Goal: Book appointment/travel/reservation

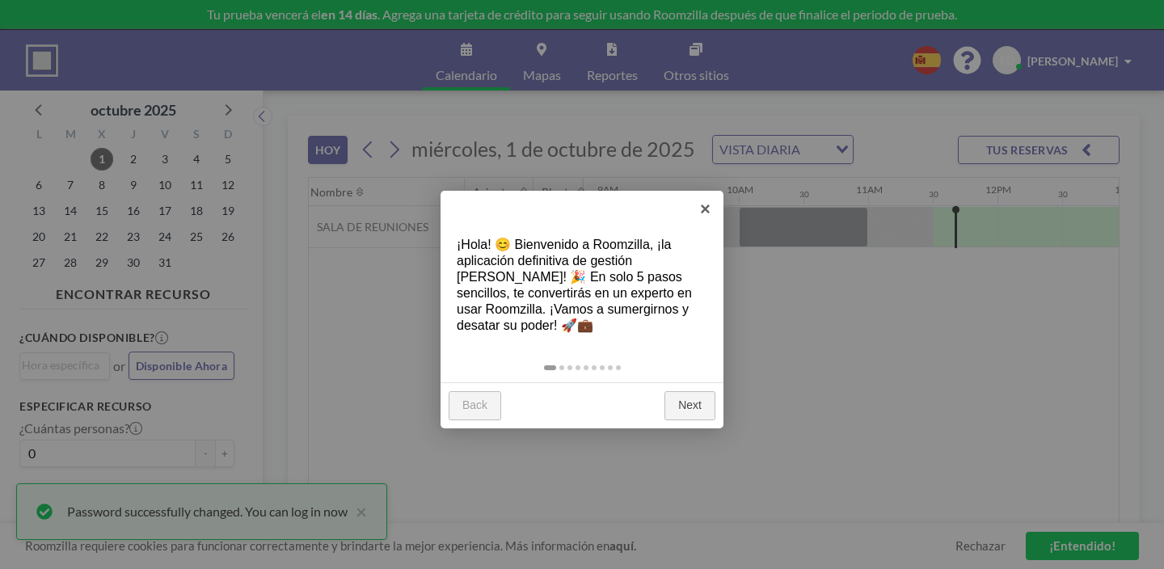
scroll to position [0, 1156]
click at [687, 391] on link "Next" at bounding box center [689, 405] width 51 height 29
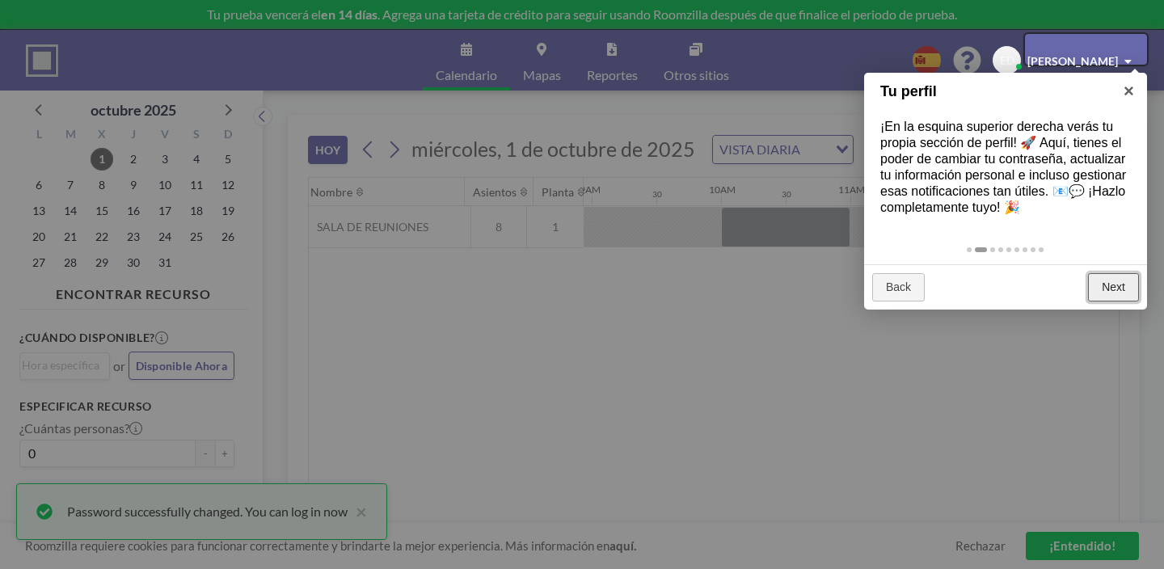
click at [1096, 273] on link "Next" at bounding box center [1113, 287] width 51 height 29
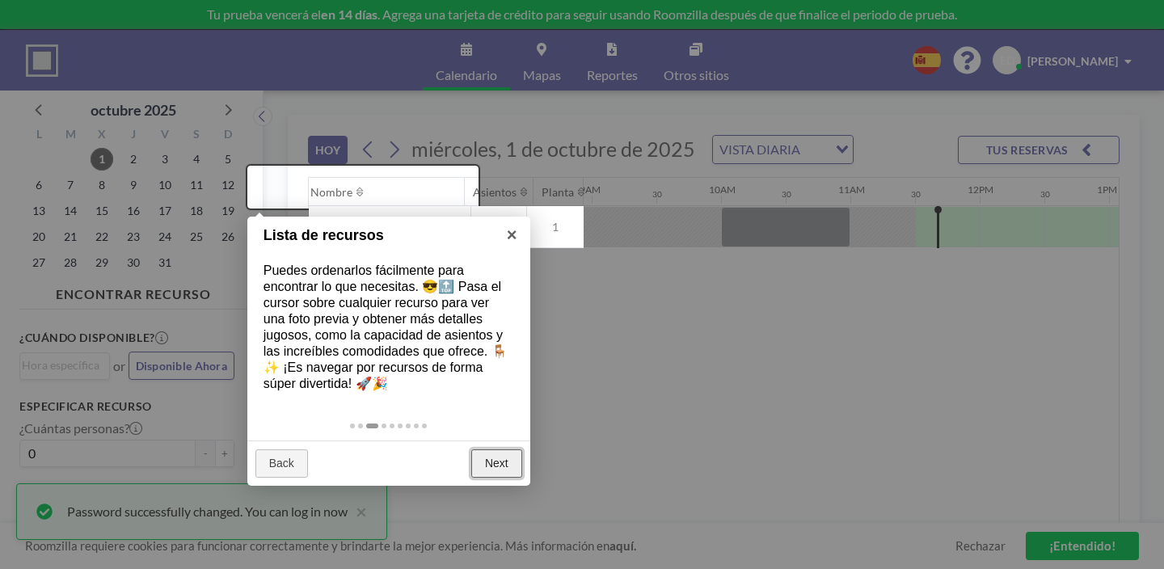
click at [491, 449] on link "Next" at bounding box center [496, 463] width 51 height 29
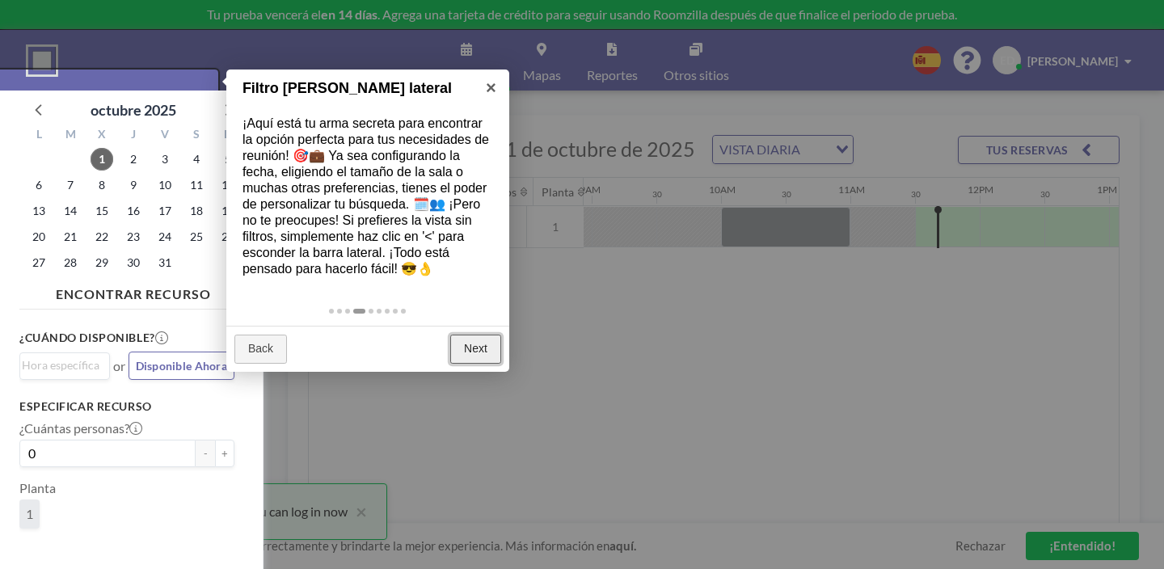
scroll to position [4, 0]
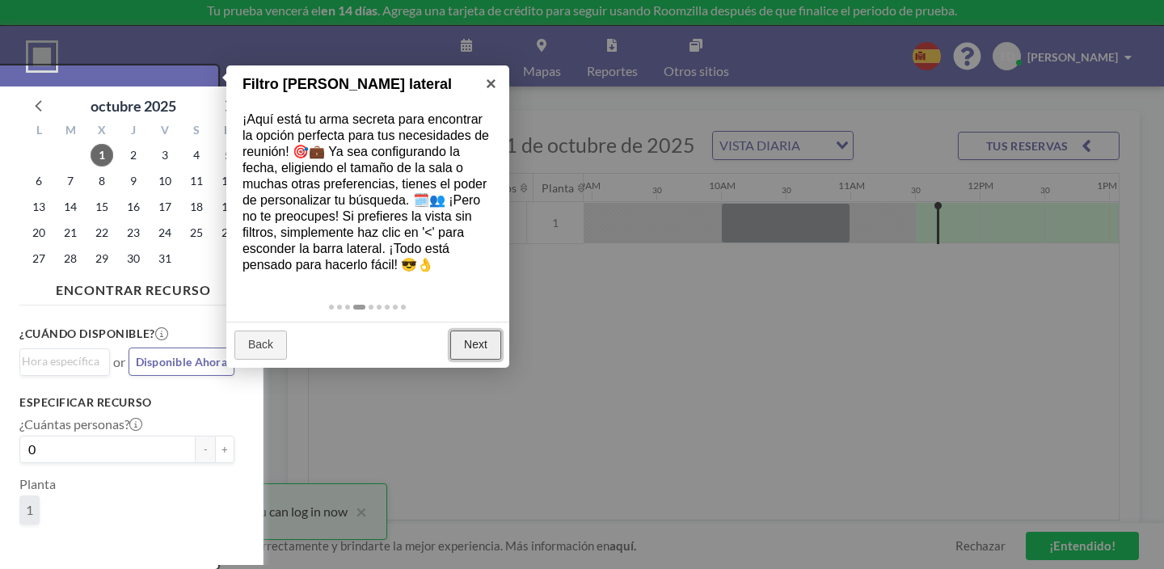
click at [470, 331] on link "Next" at bounding box center [475, 345] width 51 height 29
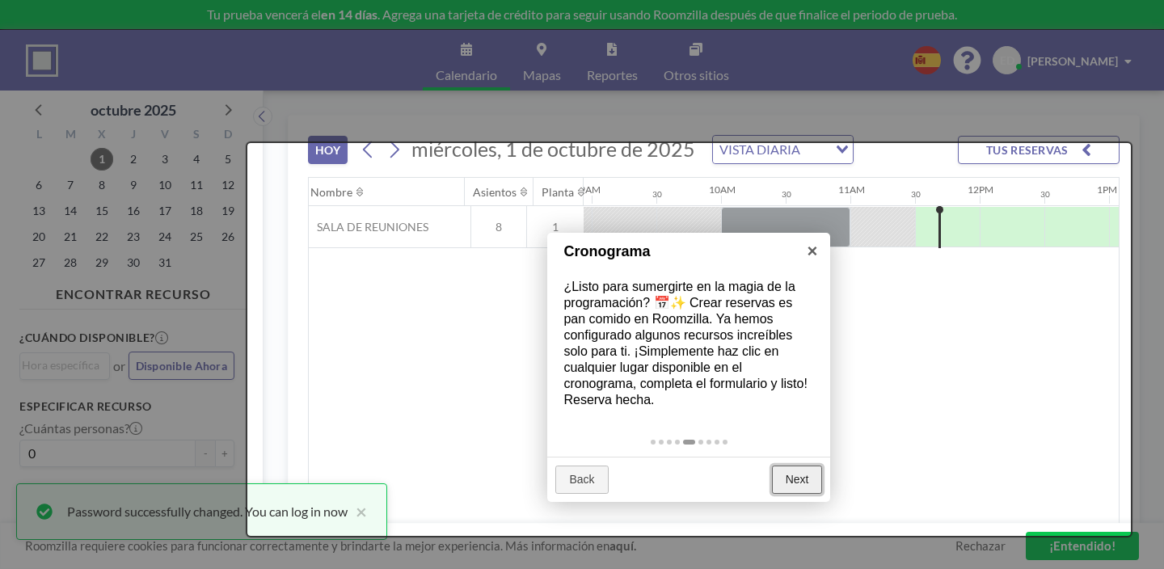
click at [782, 466] on link "Next" at bounding box center [797, 480] width 51 height 29
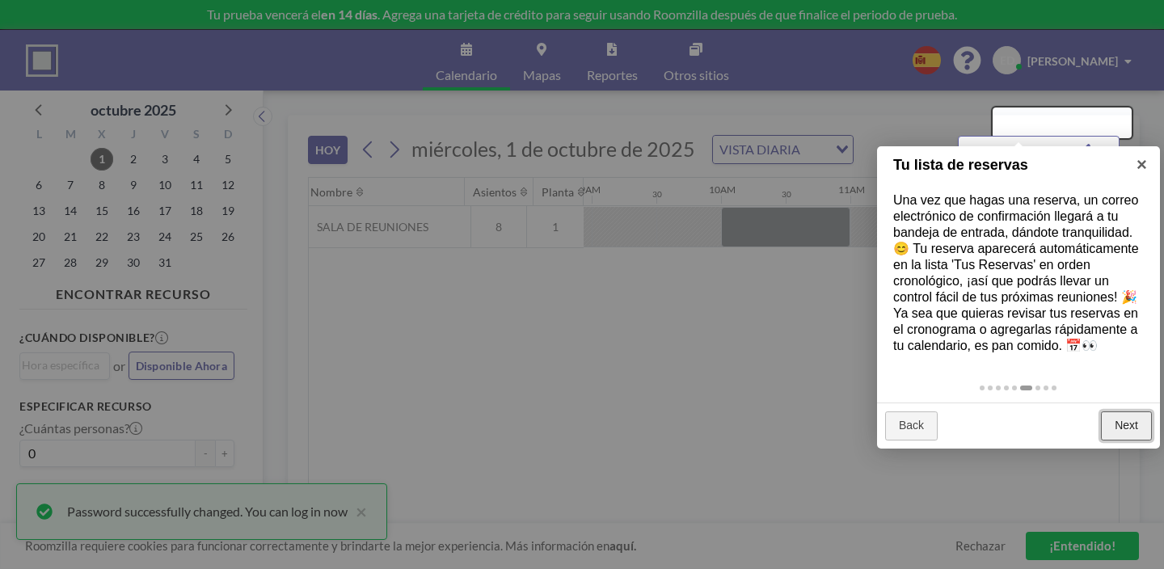
click at [1131, 411] on link "Next" at bounding box center [1126, 425] width 51 height 29
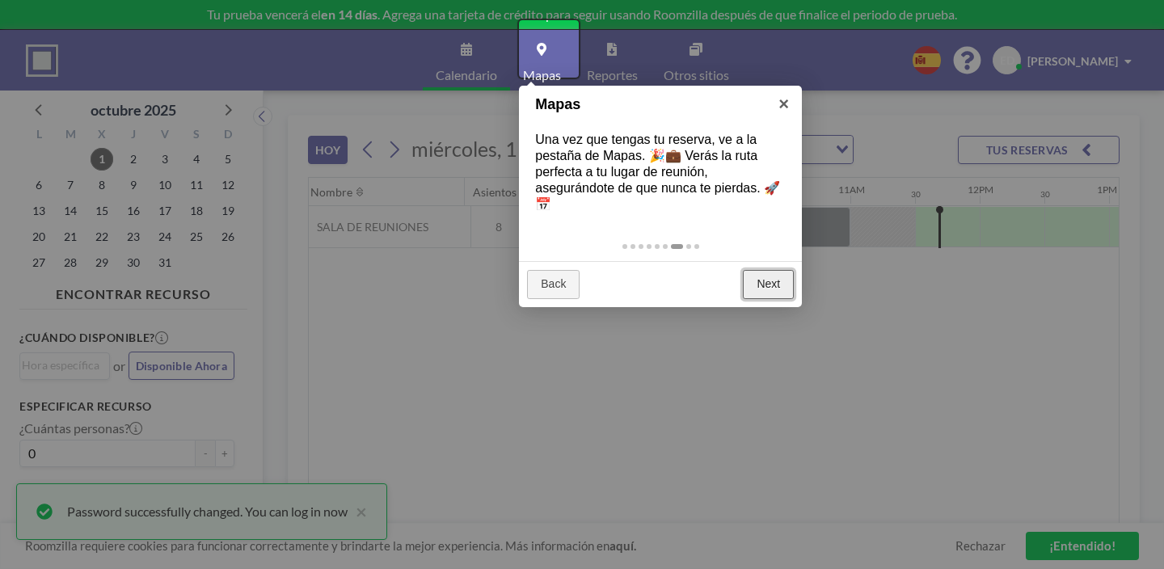
click at [779, 270] on link "Next" at bounding box center [768, 284] width 51 height 29
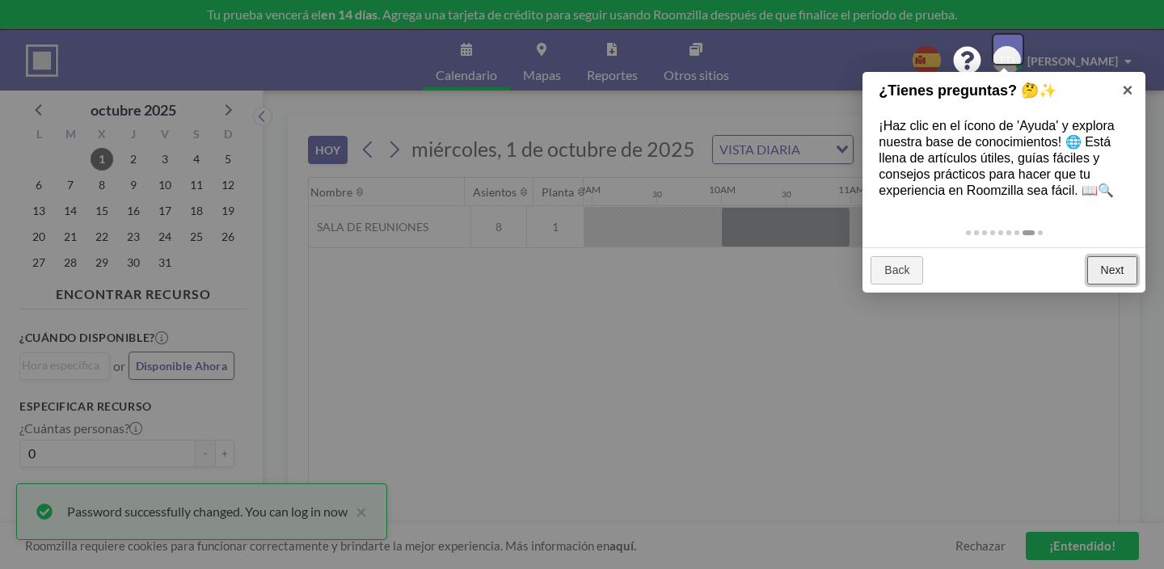
click at [1119, 256] on link "Next" at bounding box center [1112, 270] width 51 height 29
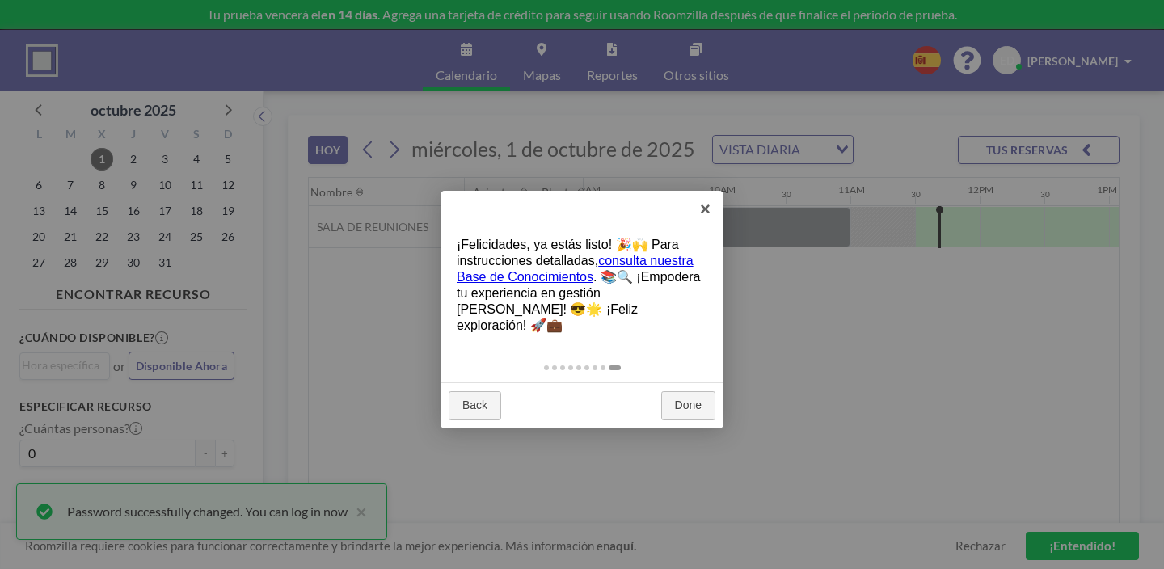
click at [682, 382] on div "Back Done" at bounding box center [582, 405] width 283 height 46
click at [680, 391] on link "Done" at bounding box center [688, 405] width 54 height 29
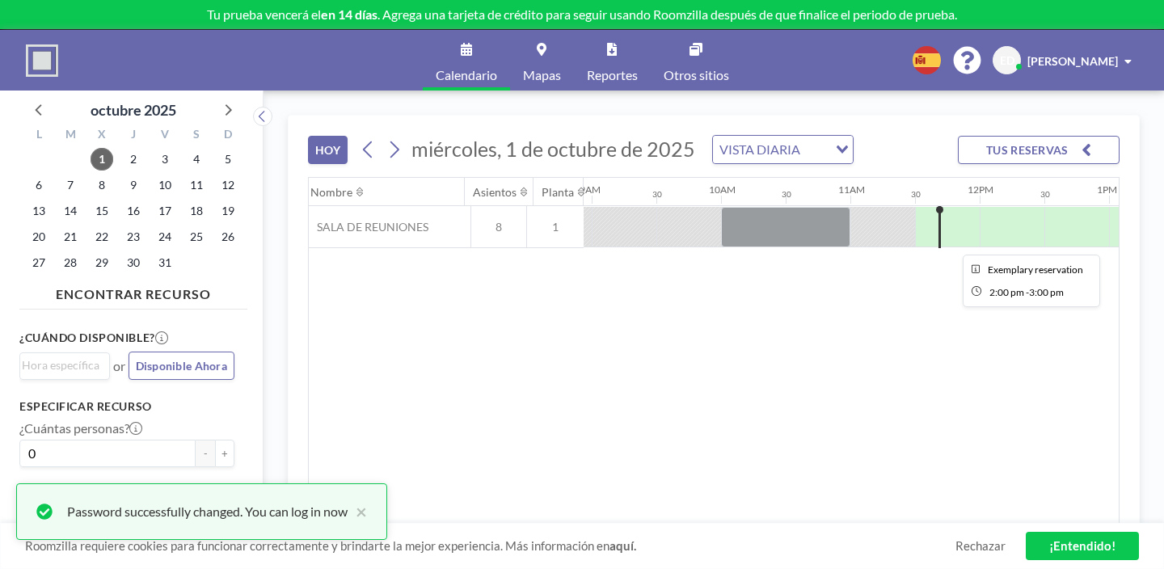
drag, startPoint x: 849, startPoint y: 185, endPoint x: 893, endPoint y: 192, distance: 45.0
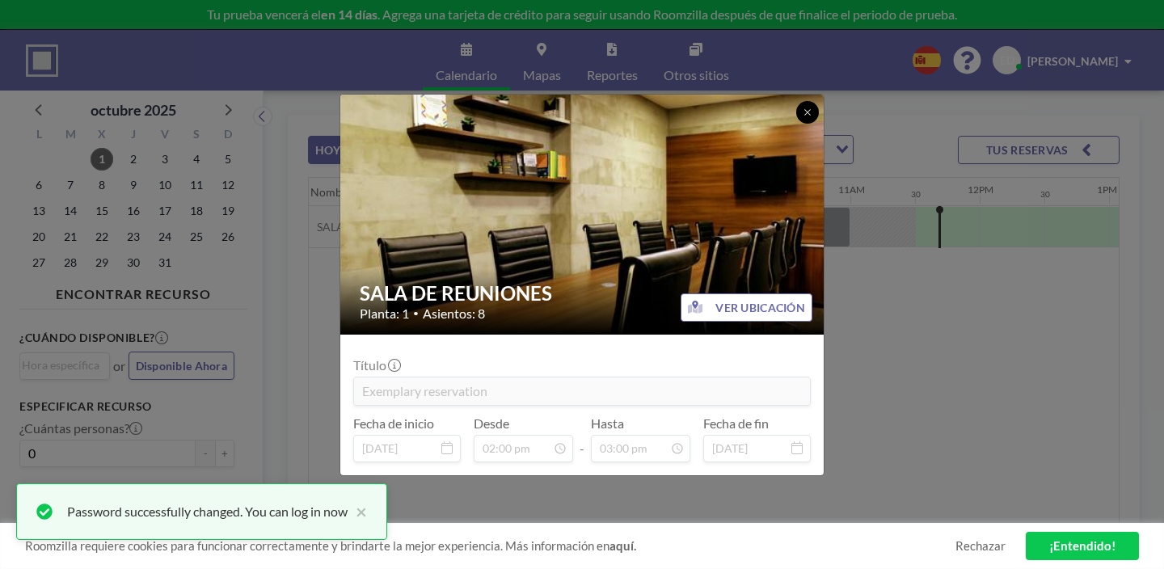
click at [803, 117] on icon at bounding box center [808, 113] width 10 height 10
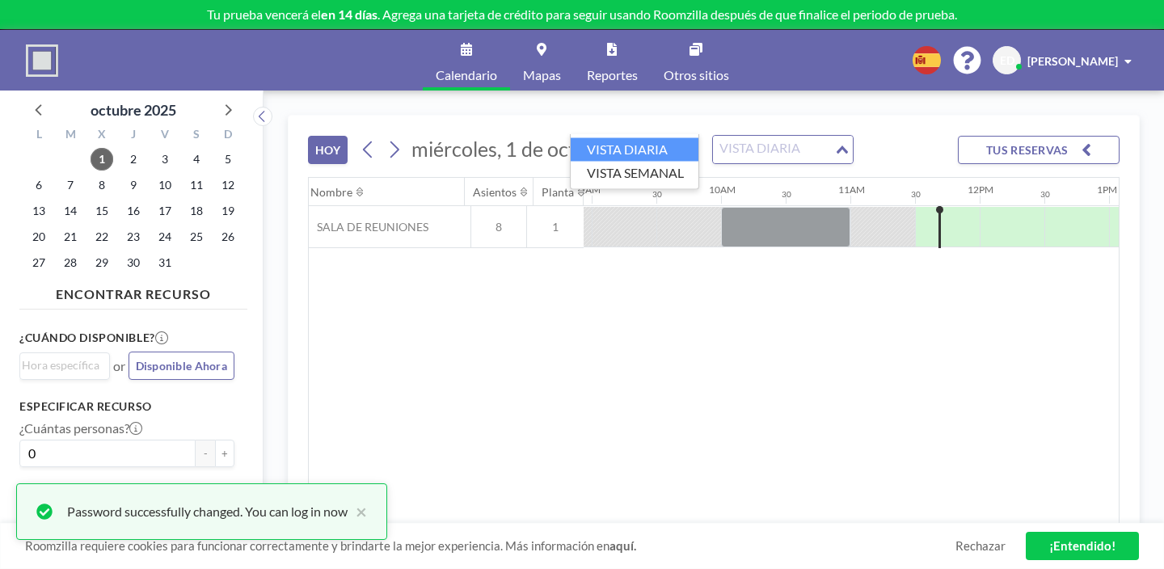
click at [713, 136] on div "VISTA DIARIA" at bounding box center [773, 148] width 121 height 24
click at [635, 167] on li "VISTA SEMANAL" at bounding box center [635, 172] width 128 height 23
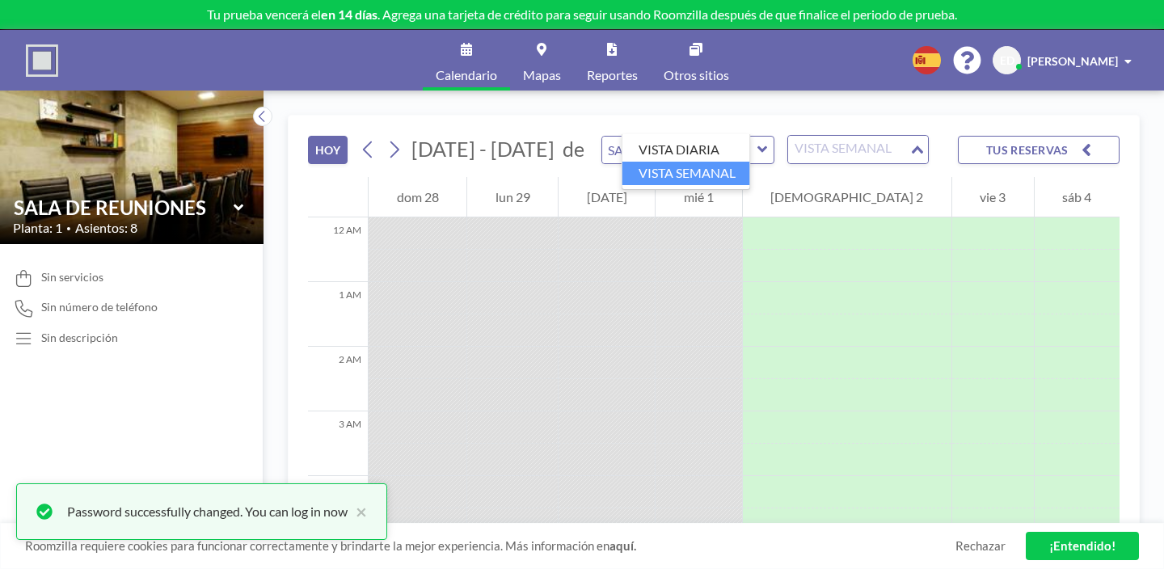
click at [788, 136] on div "VISTA SEMANAL" at bounding box center [848, 148] width 121 height 24
click at [699, 152] on li "VISTA DIARIA" at bounding box center [686, 149] width 128 height 23
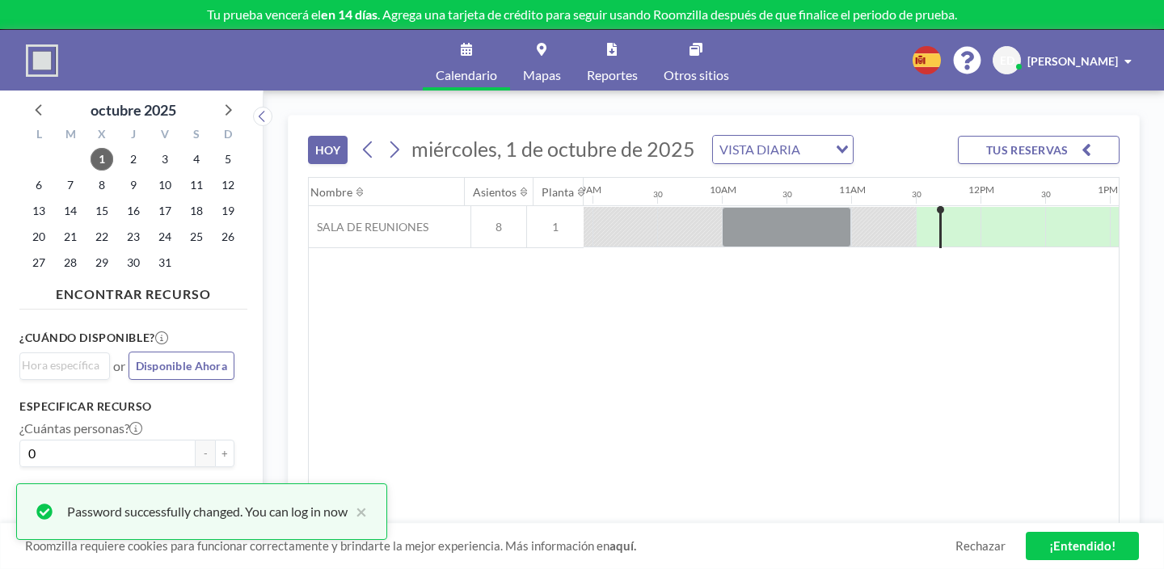
scroll to position [13, 0]
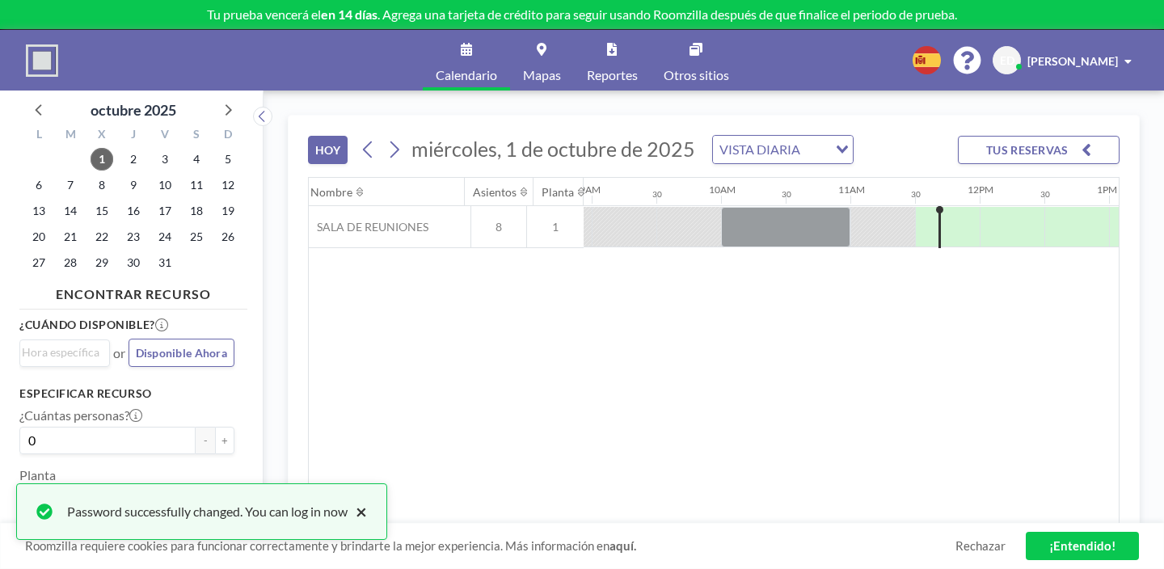
click at [348, 520] on button "×" at bounding box center [357, 511] width 19 height 19
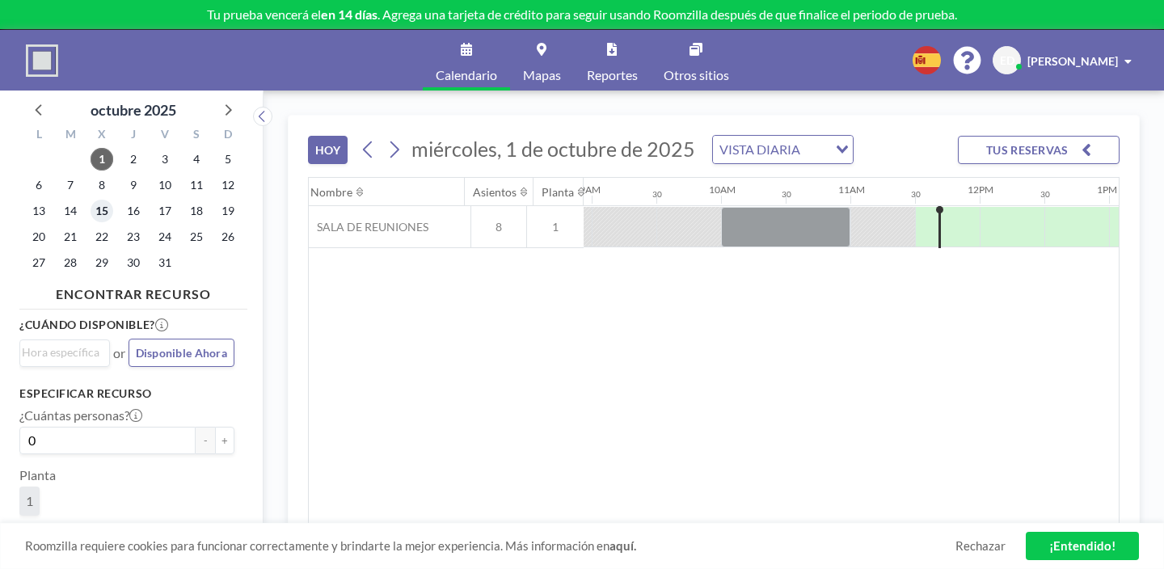
click at [91, 200] on span "15" at bounding box center [102, 211] width 23 height 23
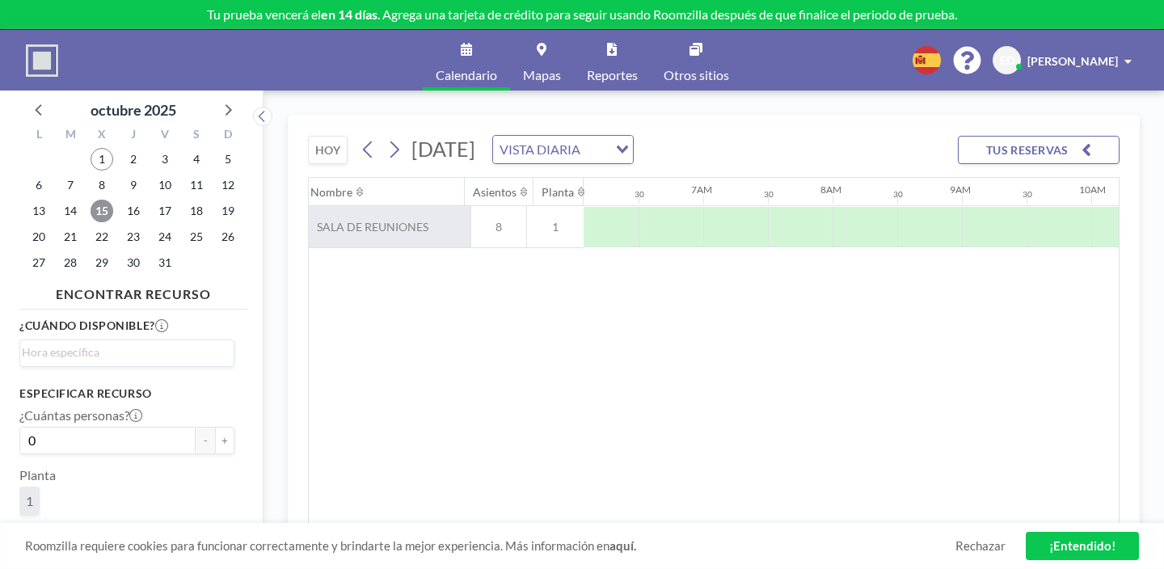
scroll to position [0, 788]
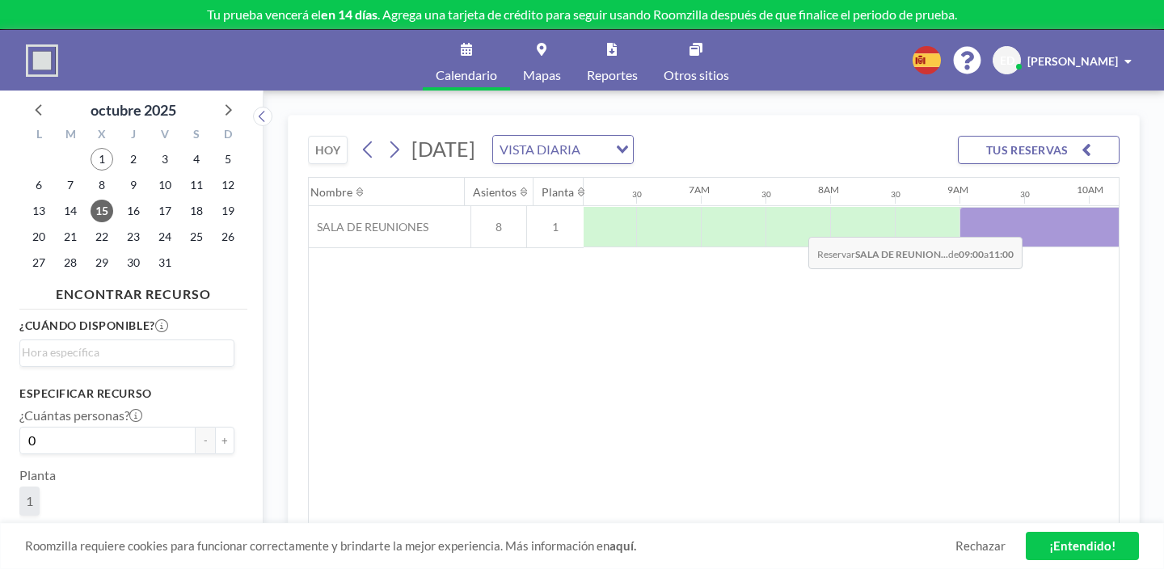
drag, startPoint x: 676, startPoint y: 194, endPoint x: 803, endPoint y: 194, distance: 127.7
click at [959, 207] on div at bounding box center [1088, 227] width 259 height 40
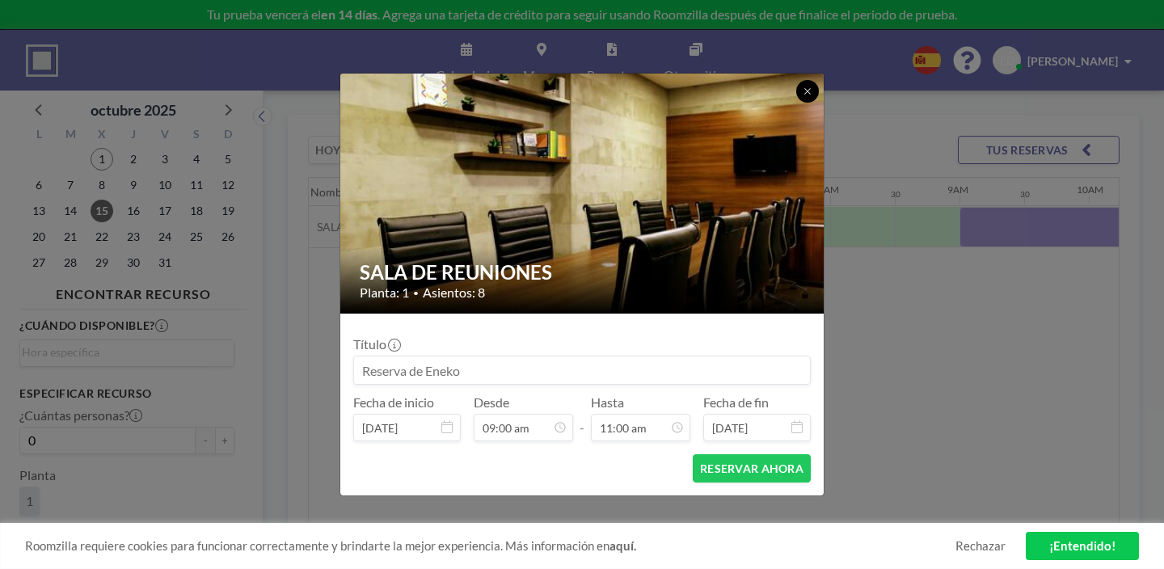
click at [803, 96] on icon at bounding box center [808, 91] width 10 height 10
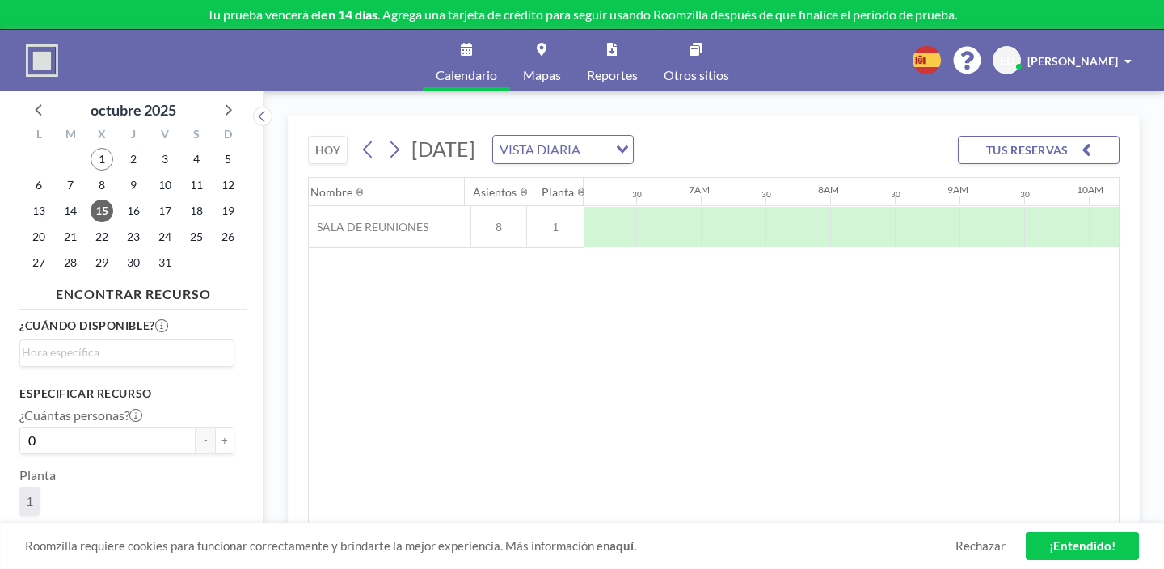
click at [603, 318] on div "[GEOGRAPHIC_DATA] 12AM 30 1AM 30 2AM 30 3AM 30 4AM 30 5AM 30 6AM 30 7AM 30 8AM …" at bounding box center [714, 351] width 810 height 346
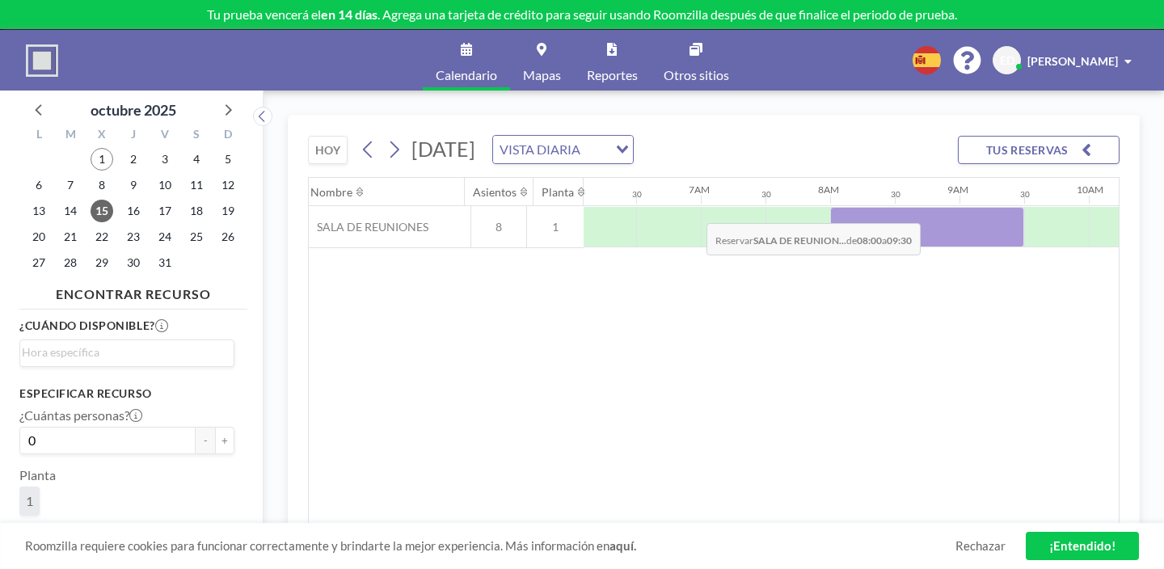
click at [830, 207] on div at bounding box center [927, 227] width 194 height 40
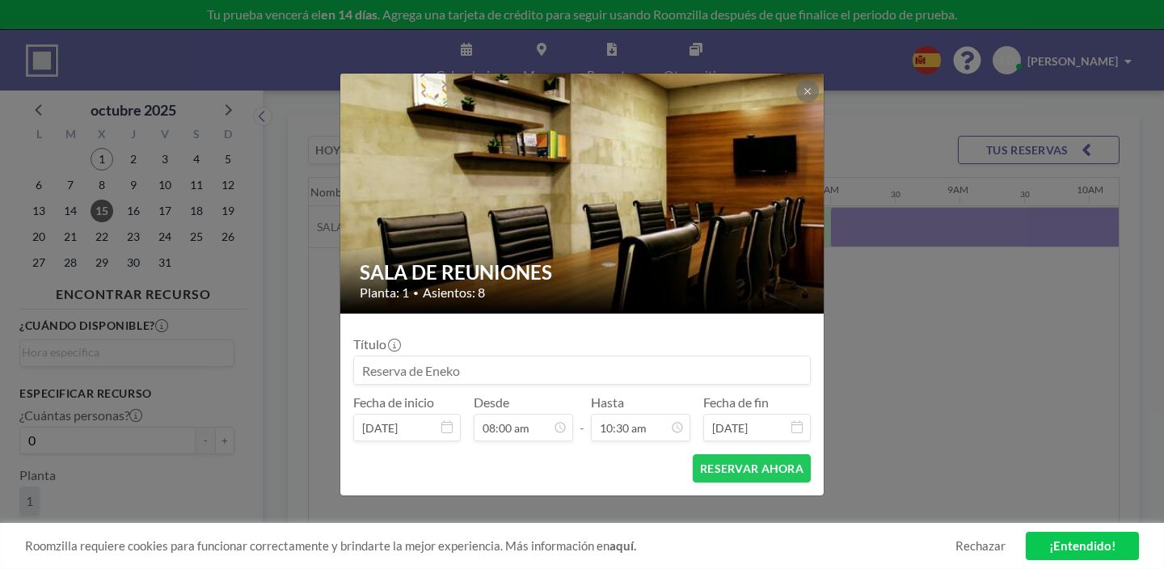
scroll to position [542, 0]
click at [475, 356] on input at bounding box center [582, 369] width 456 height 27
drag, startPoint x: 498, startPoint y: 352, endPoint x: 528, endPoint y: 366, distance: 32.9
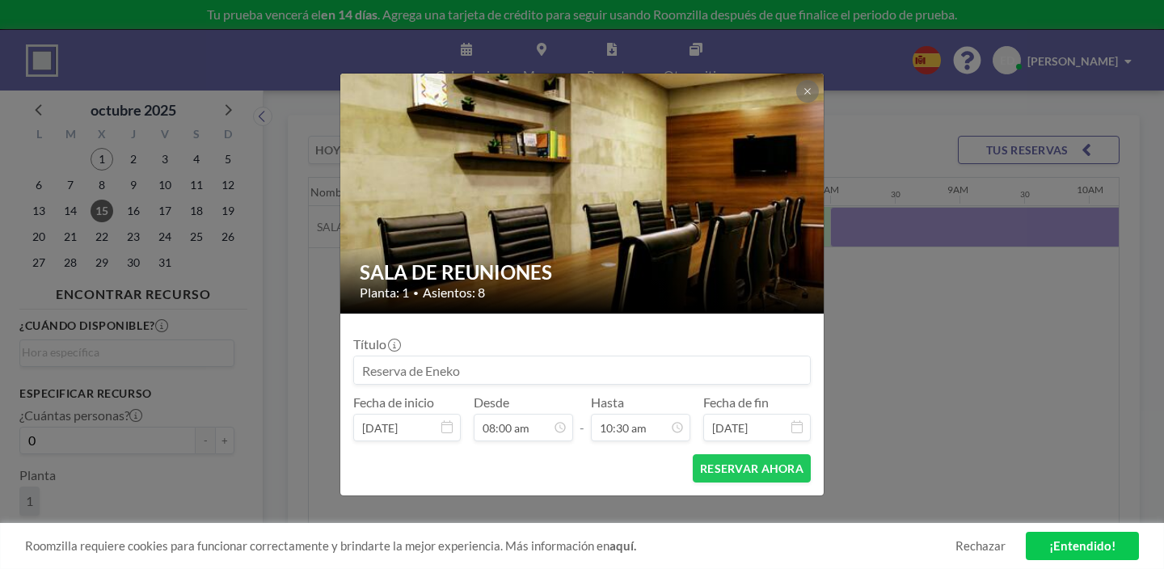
click at [528, 366] on div "Título Fecha de inicio [DATE] Desde 08:00 am - Hasta 10:30 am Fecha de fin [DAT…" at bounding box center [581, 384] width 457 height 115
click at [796, 103] on button at bounding box center [807, 91] width 23 height 23
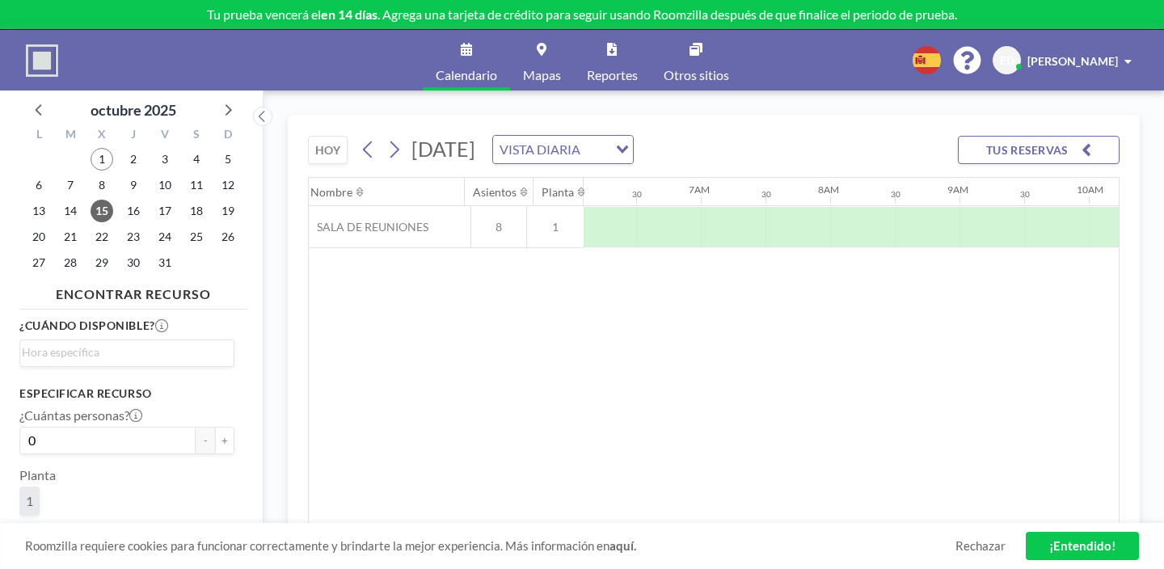
click at [699, 346] on div "[GEOGRAPHIC_DATA] 12AM 30 1AM 30 2AM 30 3AM 30 4AM 30 5AM 30 6AM 30 7AM 30 8AM …" at bounding box center [714, 351] width 810 height 346
